Goal: Book appointment/travel/reservation

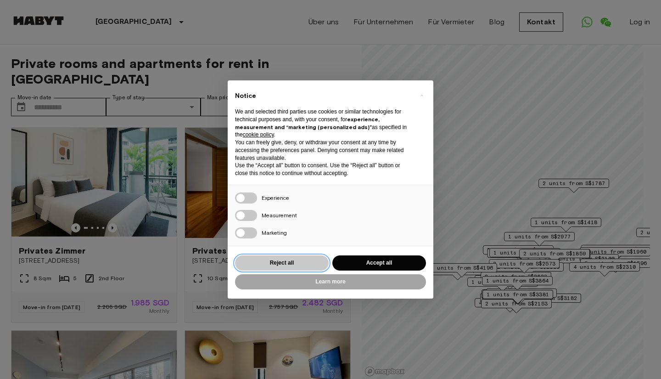
click at [292, 259] on button "Reject all" at bounding box center [282, 262] width 94 height 15
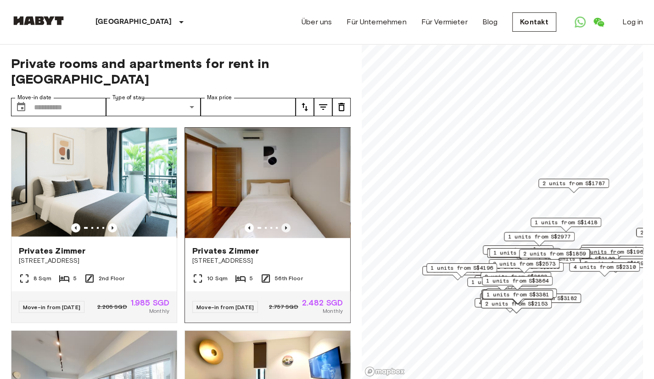
click at [281, 223] on icon "Previous image" at bounding box center [285, 227] width 9 height 9
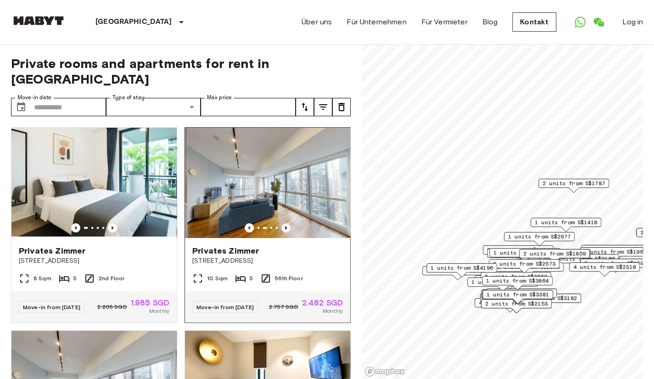
click at [281, 223] on icon "Previous image" at bounding box center [285, 227] width 9 height 9
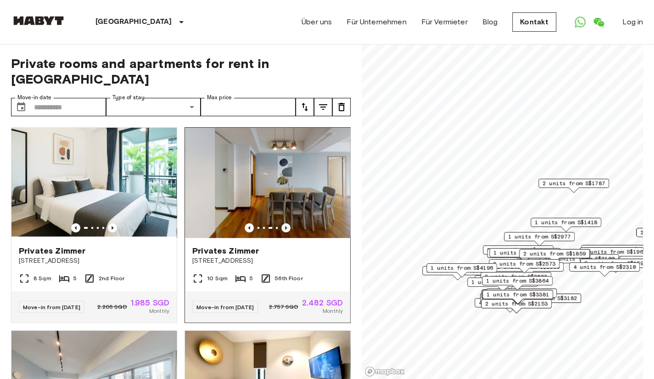
click at [281, 223] on icon "Previous image" at bounding box center [285, 227] width 9 height 9
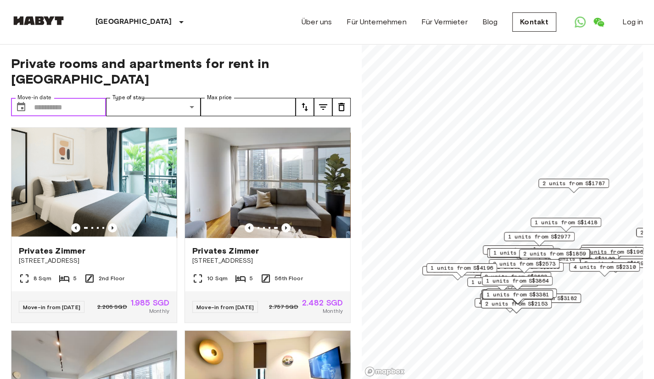
click at [97, 98] on input "Move-in date" at bounding box center [70, 107] width 72 height 18
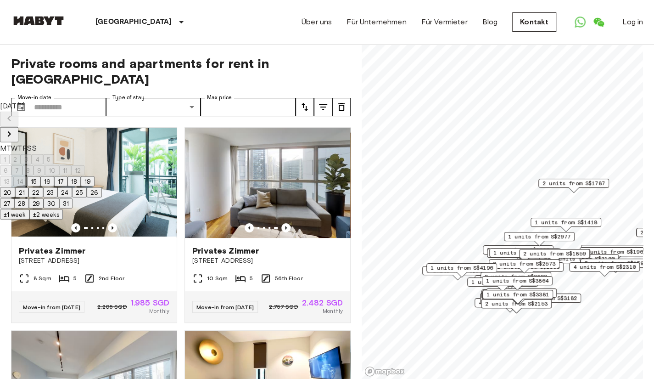
click at [11, 131] on icon "Next month" at bounding box center [9, 134] width 3 height 6
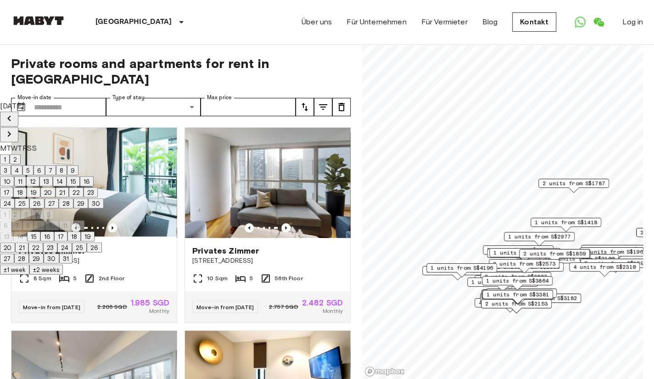
click at [11, 131] on icon "Next month" at bounding box center [9, 134] width 3 height 6
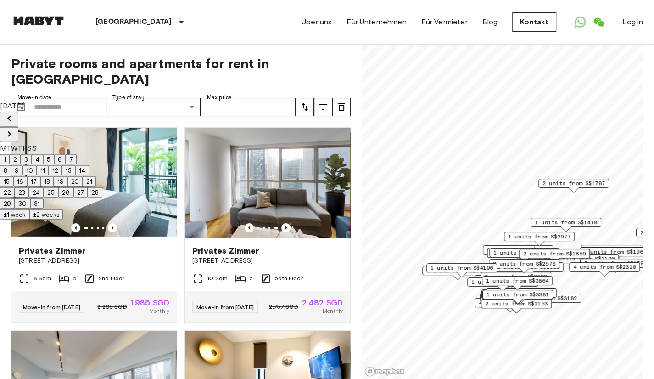
click at [11, 131] on icon "Next month" at bounding box center [9, 134] width 3 height 6
click at [21, 154] on button "2" at bounding box center [15, 159] width 11 height 10
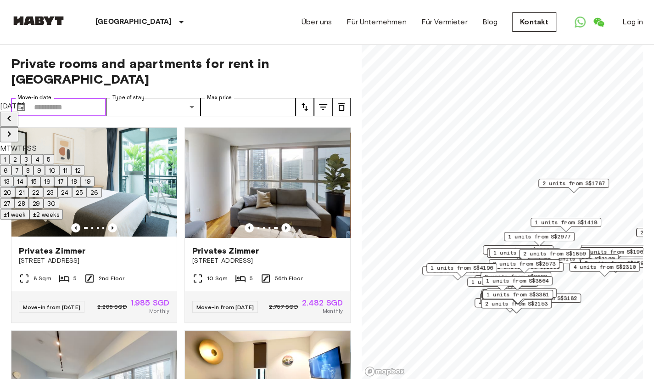
type input "**********"
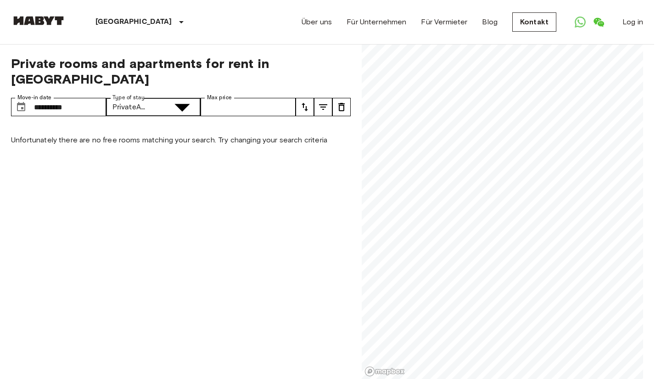
type input "**********"
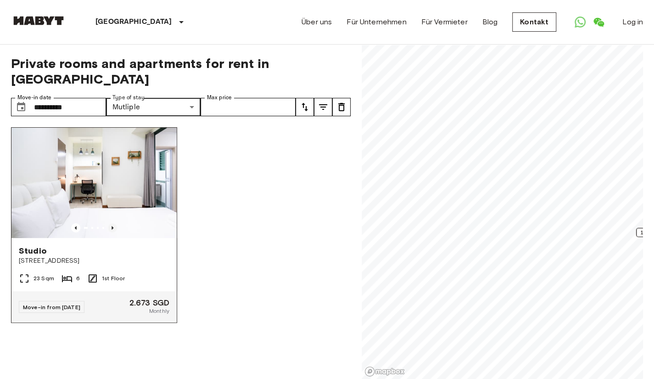
click at [108, 223] on icon "Previous image" at bounding box center [112, 227] width 9 height 9
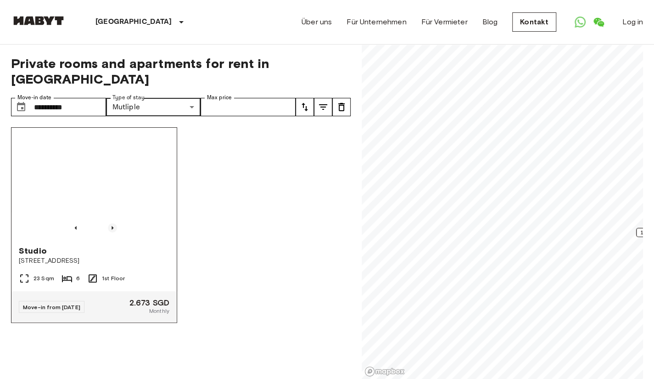
click at [108, 223] on icon "Previous image" at bounding box center [112, 227] width 9 height 9
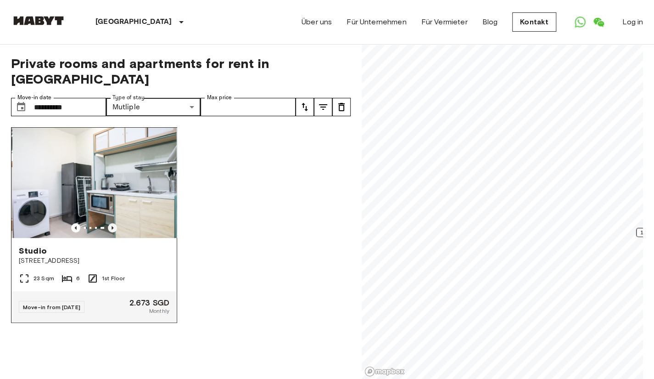
click at [108, 223] on icon "Previous image" at bounding box center [112, 227] width 9 height 9
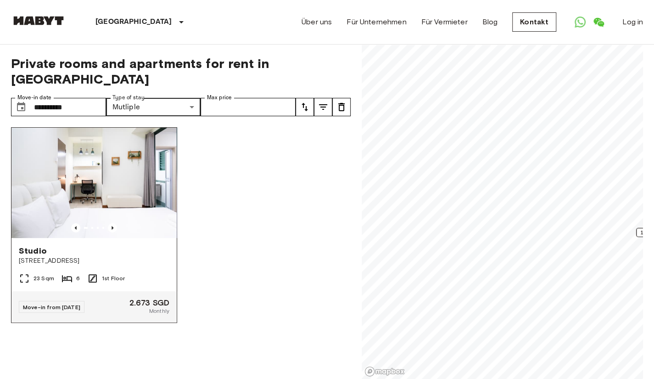
click at [80, 162] on img at bounding box center [93, 183] width 165 height 110
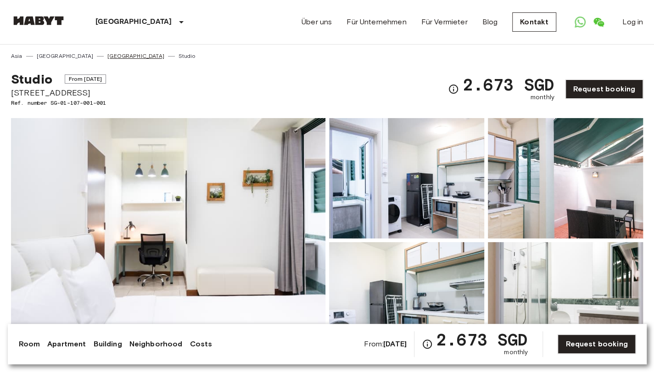
click at [107, 57] on link "[GEOGRAPHIC_DATA]" at bounding box center [135, 56] width 57 height 8
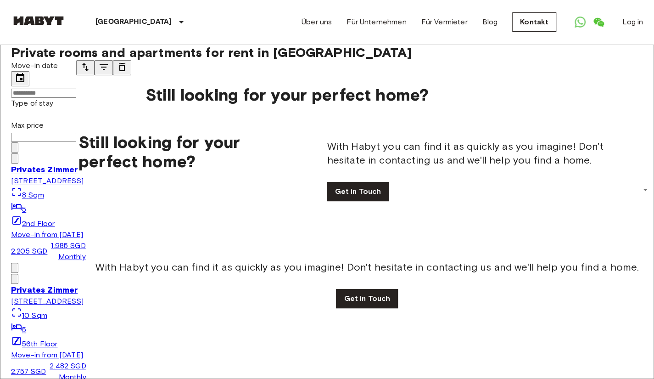
click at [15, 281] on icon "Previous image" at bounding box center [15, 281] width 0 height 0
